Goal: Task Accomplishment & Management: Use online tool/utility

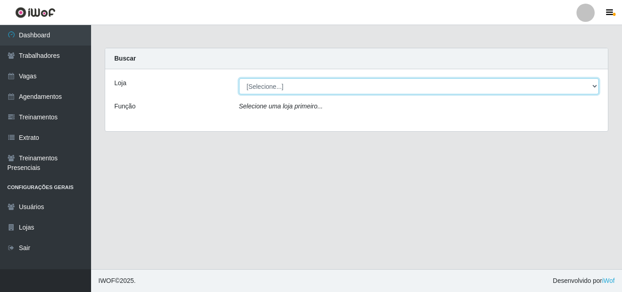
click at [269, 91] on select "[Selecione...] Chinatown Sushimi - [GEOGRAPHIC_DATA]" at bounding box center [419, 86] width 360 height 16
select select "357"
click at [239, 78] on select "[Selecione...] Chinatown Sushimi - [GEOGRAPHIC_DATA]" at bounding box center [419, 86] width 360 height 16
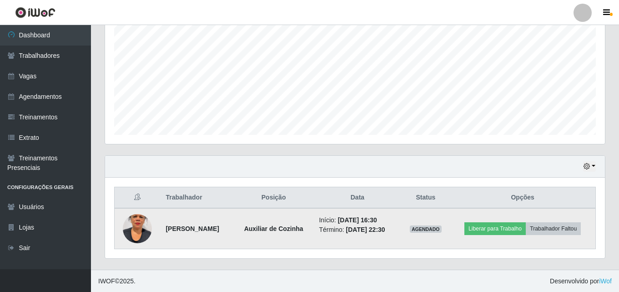
scroll to position [191, 0]
click at [485, 225] on button "Liberar para Trabalho" at bounding box center [495, 228] width 61 height 13
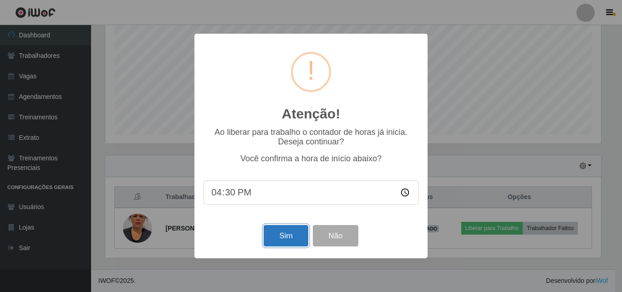
click at [278, 233] on button "Sim" at bounding box center [286, 235] width 44 height 21
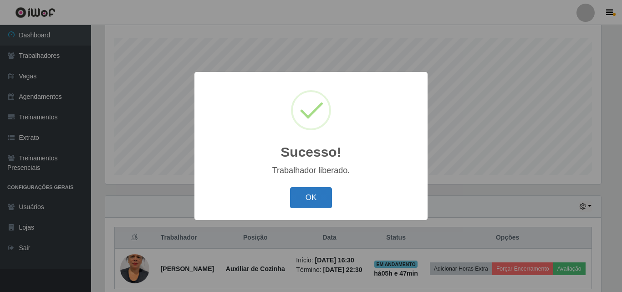
click at [319, 194] on button "OK" at bounding box center [311, 197] width 42 height 21
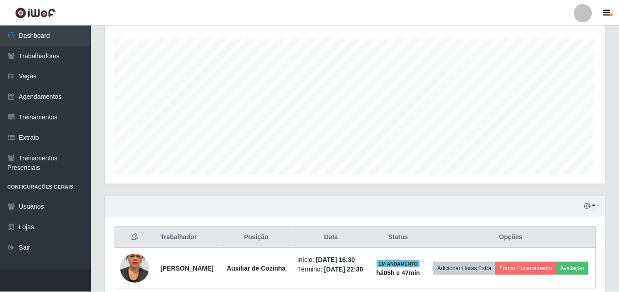
scroll to position [189, 500]
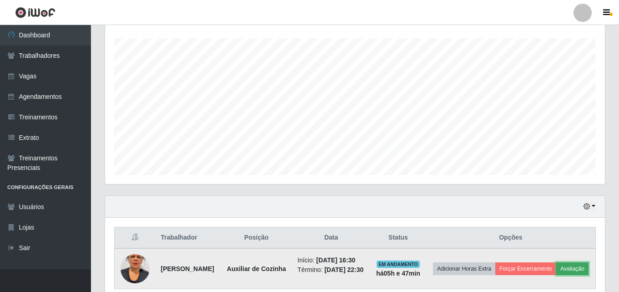
click at [557, 275] on button "Avaliação" at bounding box center [573, 268] width 32 height 13
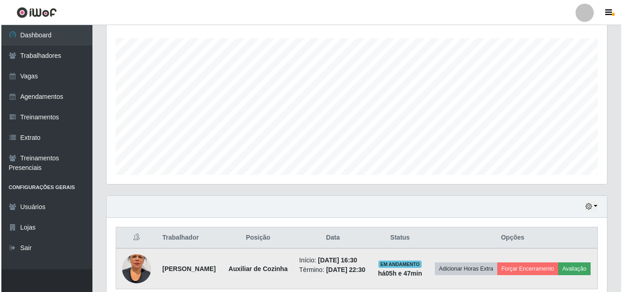
scroll to position [189, 496]
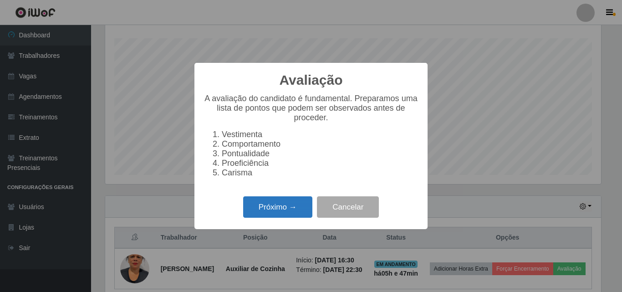
click at [268, 215] on button "Próximo →" at bounding box center [277, 206] width 69 height 21
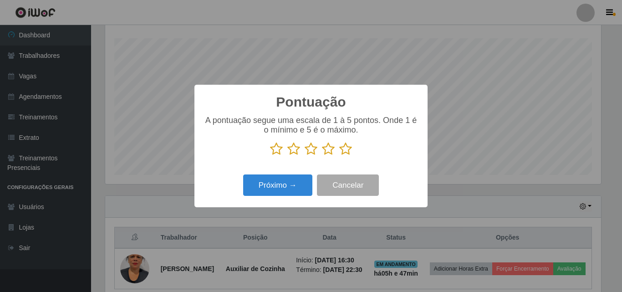
click at [345, 151] on icon at bounding box center [345, 149] width 13 height 14
click at [339, 156] on input "radio" at bounding box center [339, 156] width 0 height 0
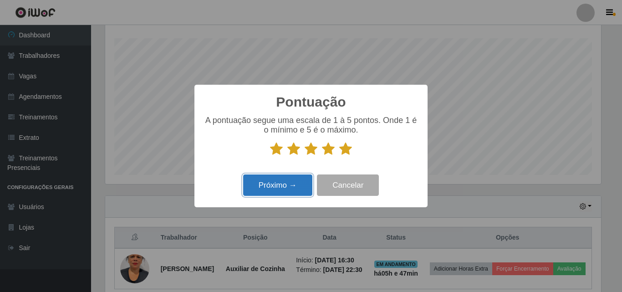
click at [293, 184] on button "Próximo →" at bounding box center [277, 184] width 69 height 21
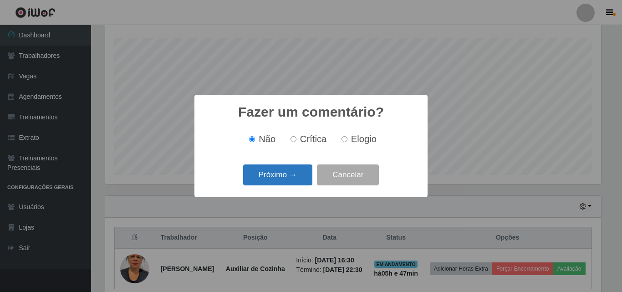
click at [280, 173] on button "Próximo →" at bounding box center [277, 174] width 69 height 21
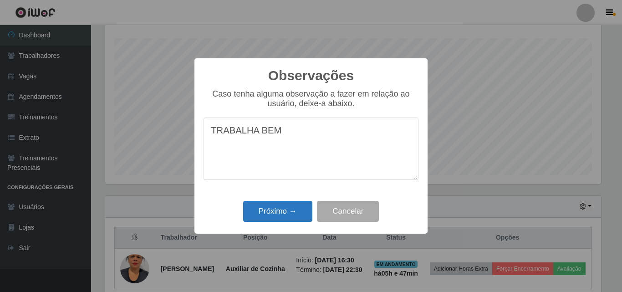
type textarea "TRABALHA BEM"
click at [251, 208] on button "Próximo →" at bounding box center [277, 211] width 69 height 21
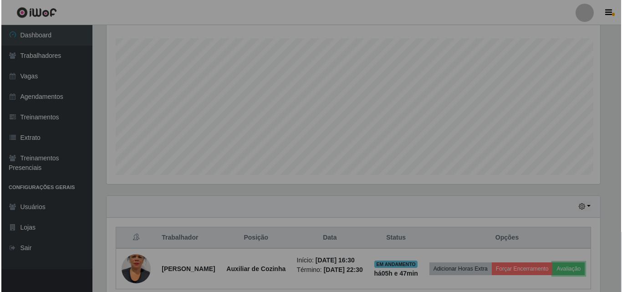
scroll to position [189, 500]
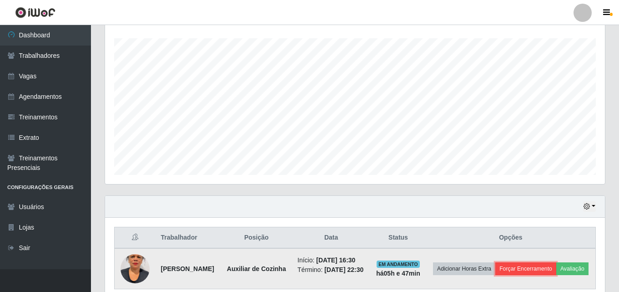
click at [542, 265] on button "Forçar Encerramento" at bounding box center [526, 268] width 61 height 13
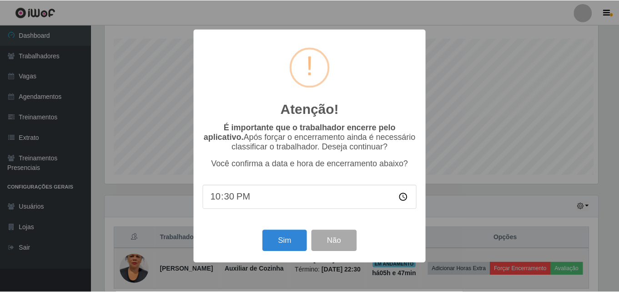
scroll to position [189, 496]
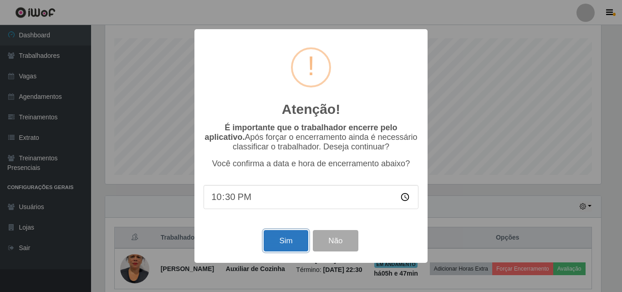
click at [287, 236] on button "Sim" at bounding box center [286, 240] width 44 height 21
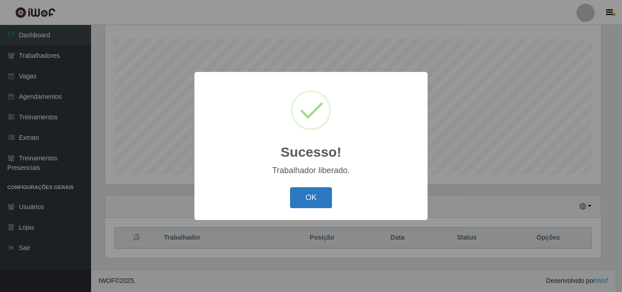
drag, startPoint x: 308, startPoint y: 194, endPoint x: 487, endPoint y: 29, distance: 243.5
click at [308, 193] on button "OK" at bounding box center [311, 197] width 42 height 21
